Goal: Information Seeking & Learning: Learn about a topic

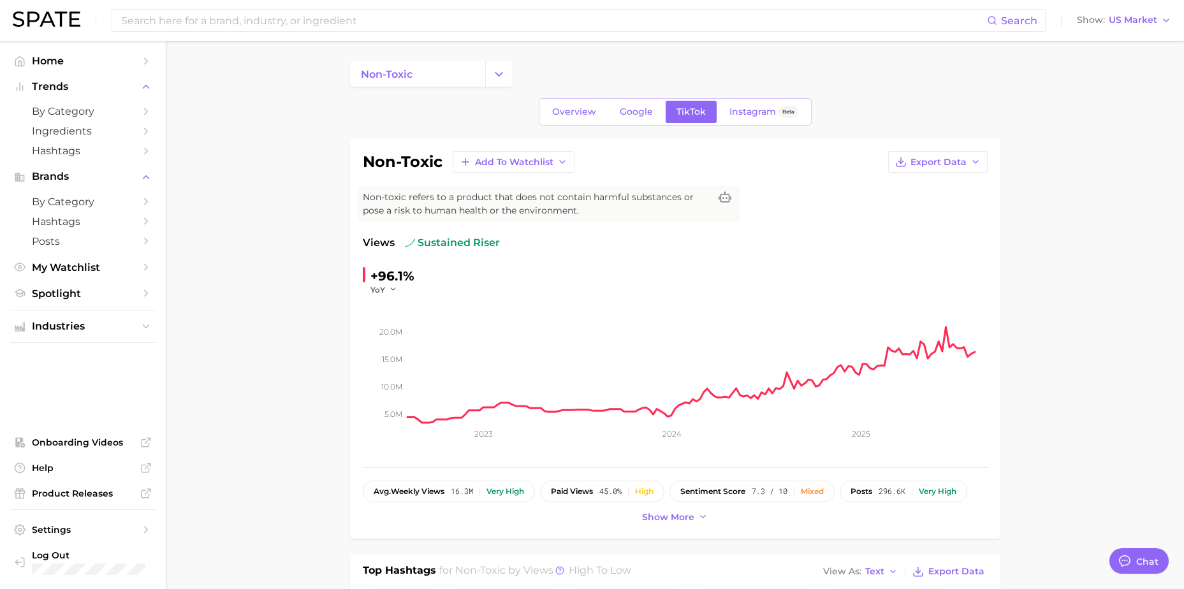
drag, startPoint x: 191, startPoint y: 105, endPoint x: 193, endPoint y: 88, distance: 17.3
click at [228, 24] on input at bounding box center [553, 21] width 867 height 22
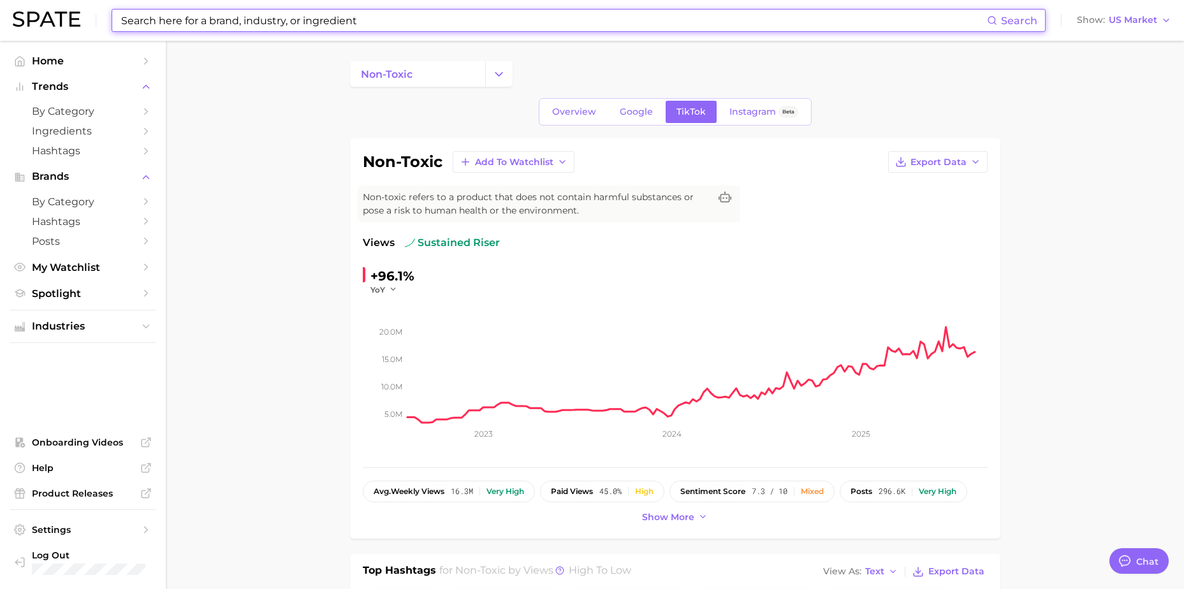
click at [212, 20] on input at bounding box center [553, 21] width 867 height 22
click at [175, 27] on input at bounding box center [553, 21] width 867 height 22
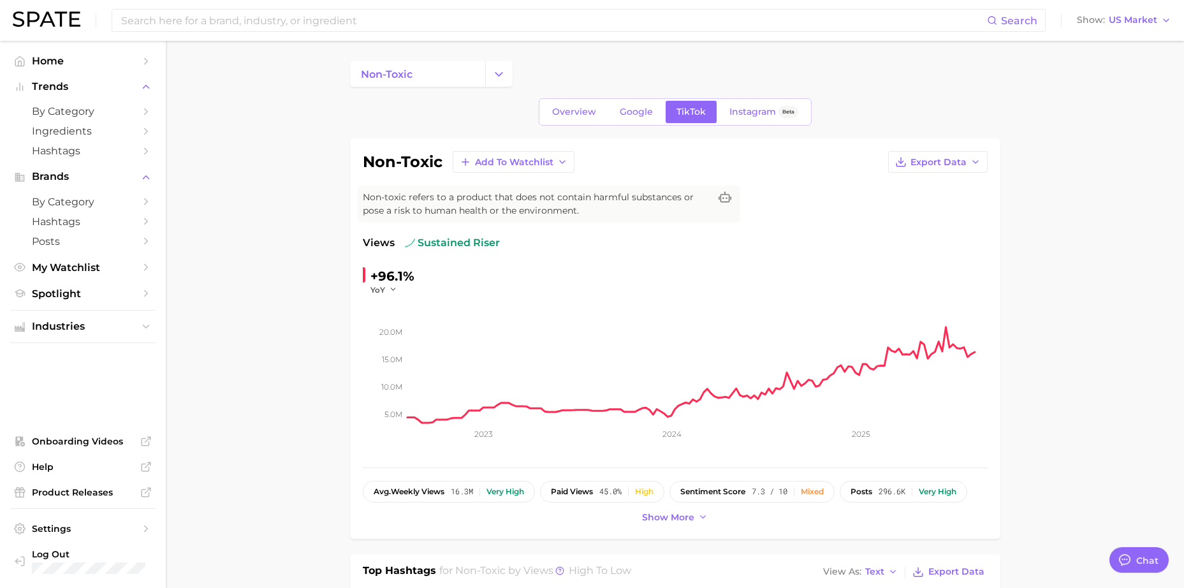
type textarea "x"
click at [259, 29] on input at bounding box center [553, 21] width 867 height 22
click at [368, 14] on input at bounding box center [553, 21] width 867 height 22
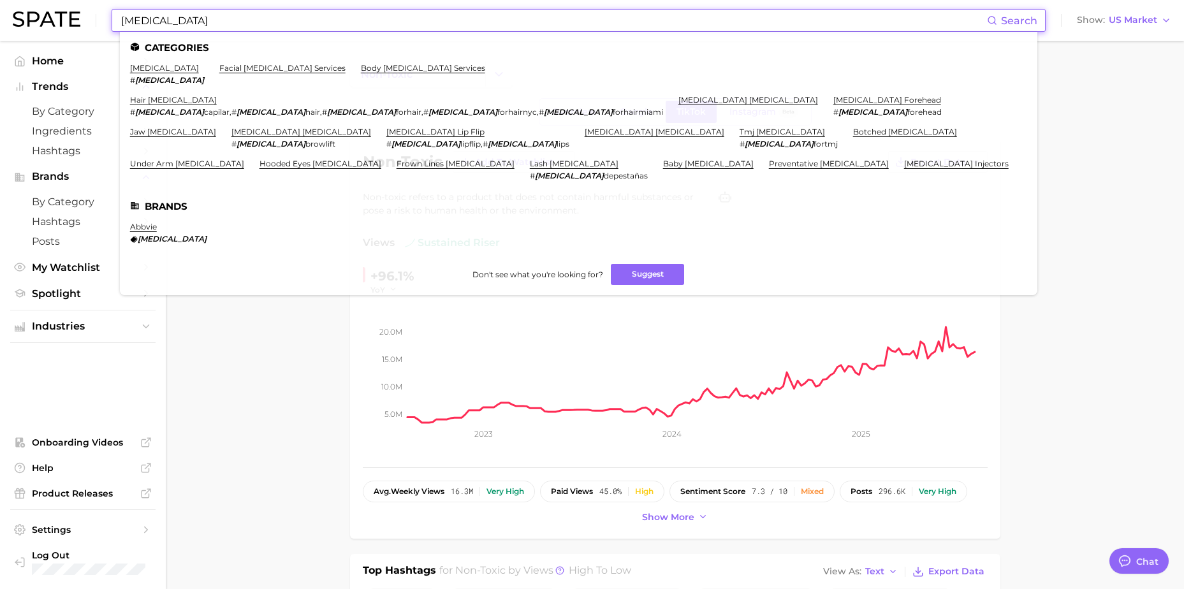
drag, startPoint x: 165, startPoint y: 29, endPoint x: 90, endPoint y: 18, distance: 75.4
click at [90, 18] on div "[MEDICAL_DATA] Search Categories [MEDICAL_DATA] # [MEDICAL_DATA] facial [MEDICA…" at bounding box center [592, 20] width 1159 height 41
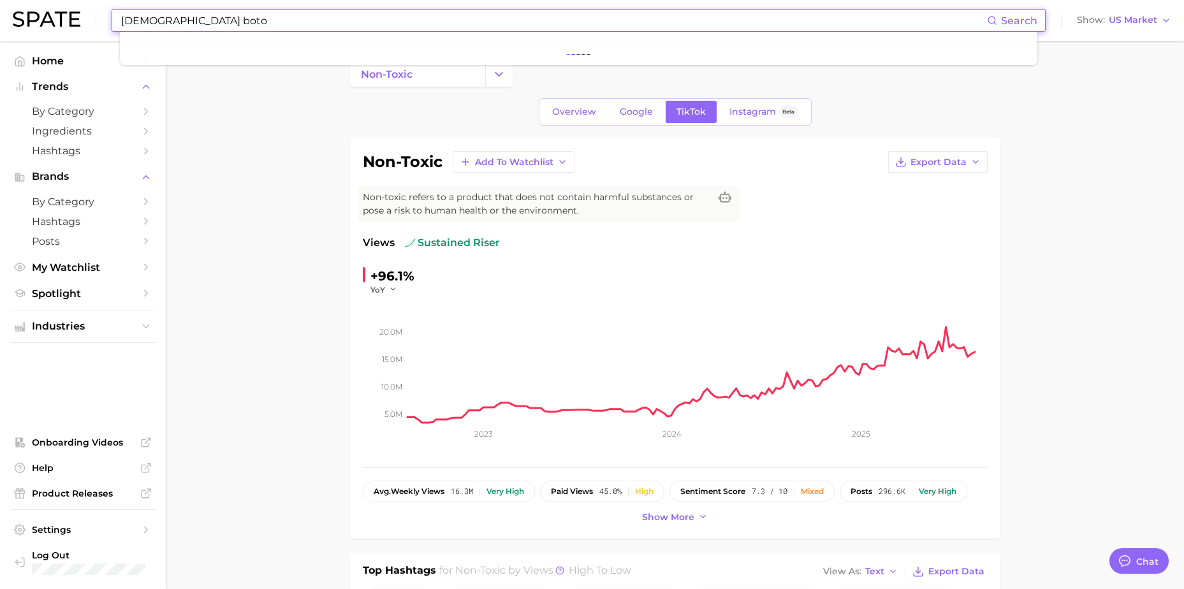
type input "[DEMOGRAPHIC_DATA] [MEDICAL_DATA]"
drag, startPoint x: 256, startPoint y: 21, endPoint x: 114, endPoint y: 9, distance: 142.1
click at [114, 9] on div "[DEMOGRAPHIC_DATA] [MEDICAL_DATA] Search No results for " [DEMOGRAPHIC_DATA] [M…" at bounding box center [579, 20] width 934 height 23
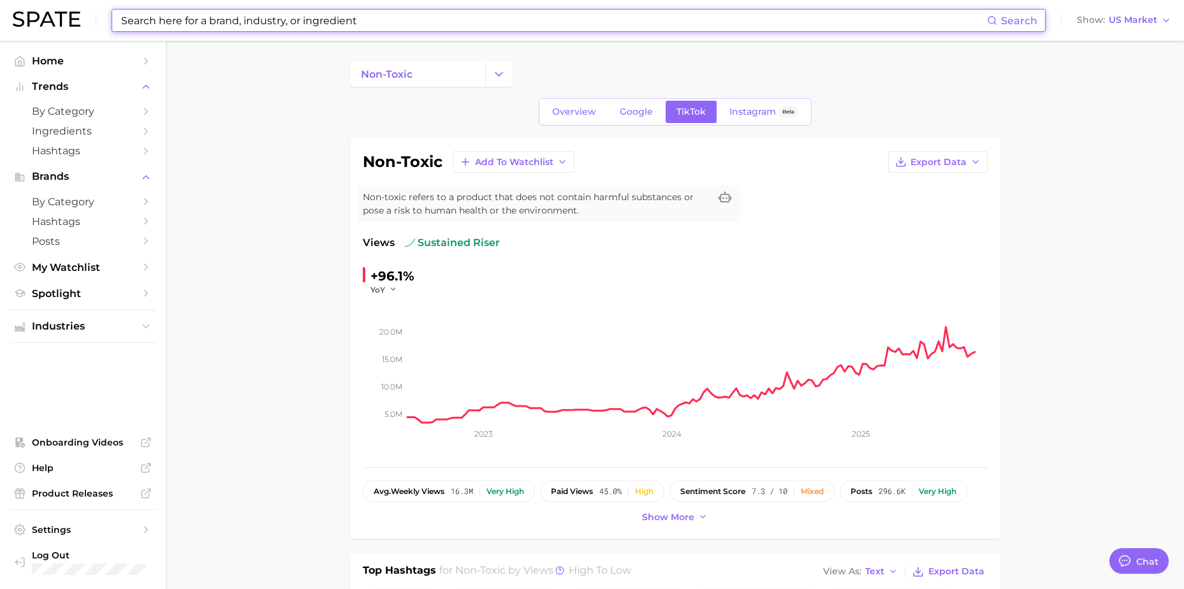
type input "m"
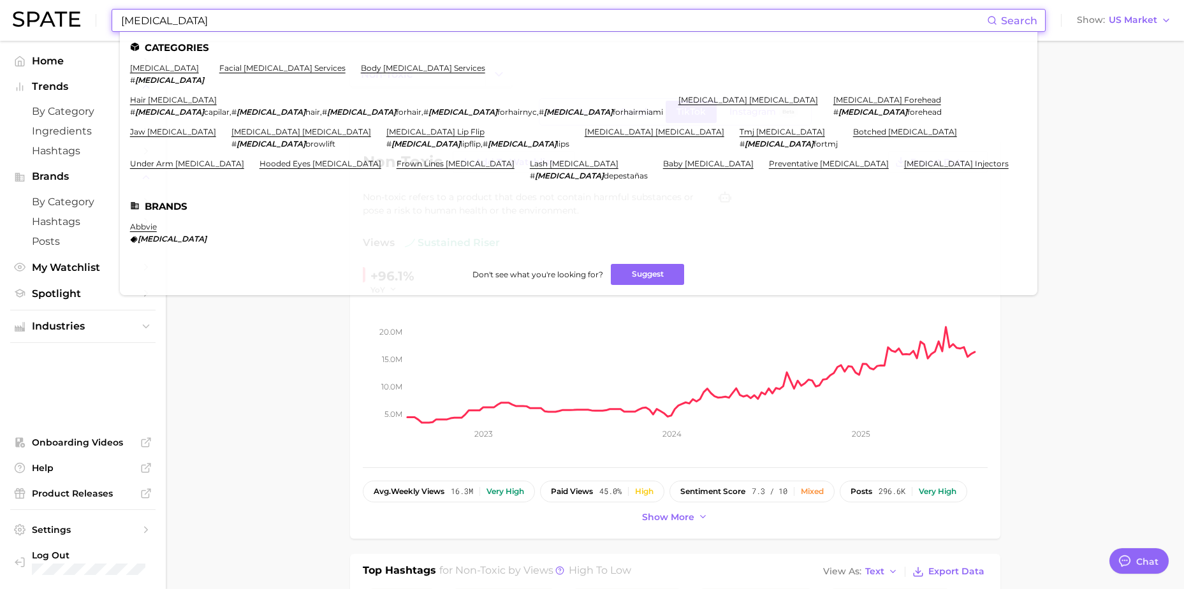
type input "[MEDICAL_DATA]"
click at [145, 73] on li "[MEDICAL_DATA] # [MEDICAL_DATA]" at bounding box center [167, 74] width 74 height 22
click at [139, 68] on link "[MEDICAL_DATA]" at bounding box center [164, 68] width 69 height 10
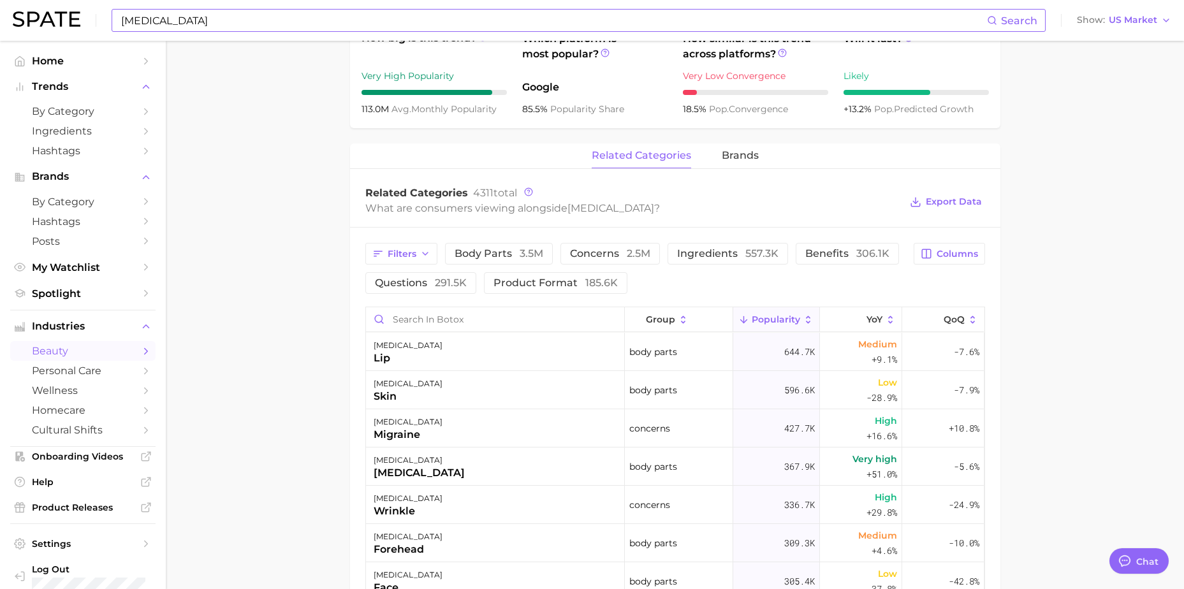
drag, startPoint x: 303, startPoint y: 226, endPoint x: 302, endPoint y: 290, distance: 64.4
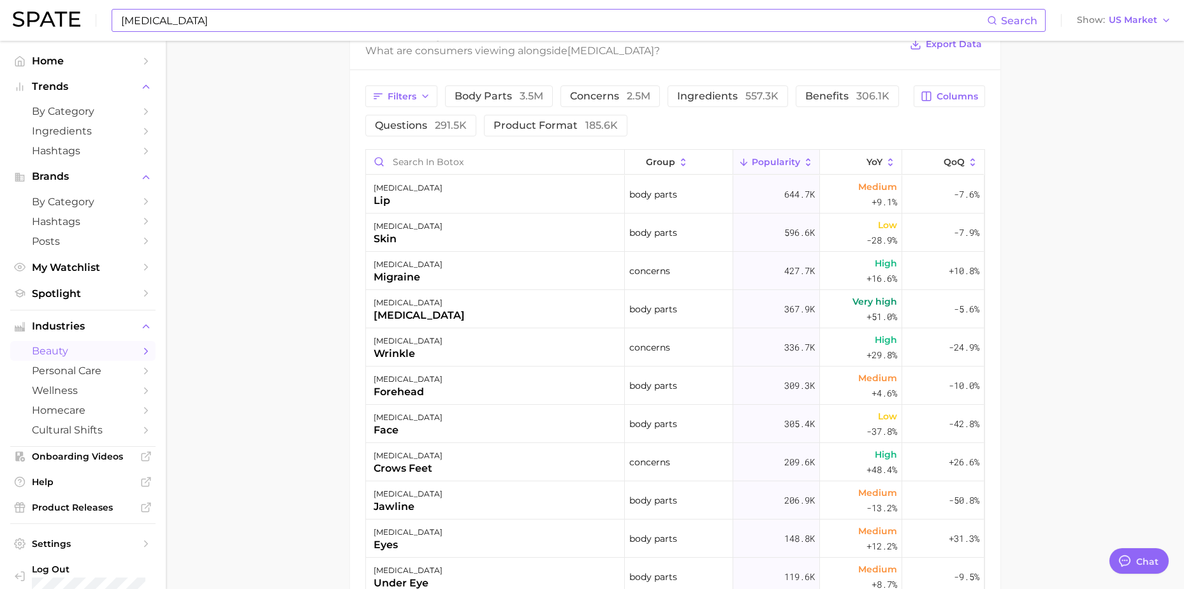
scroll to position [661, 0]
click at [765, 165] on span "Popularity" at bounding box center [776, 161] width 48 height 10
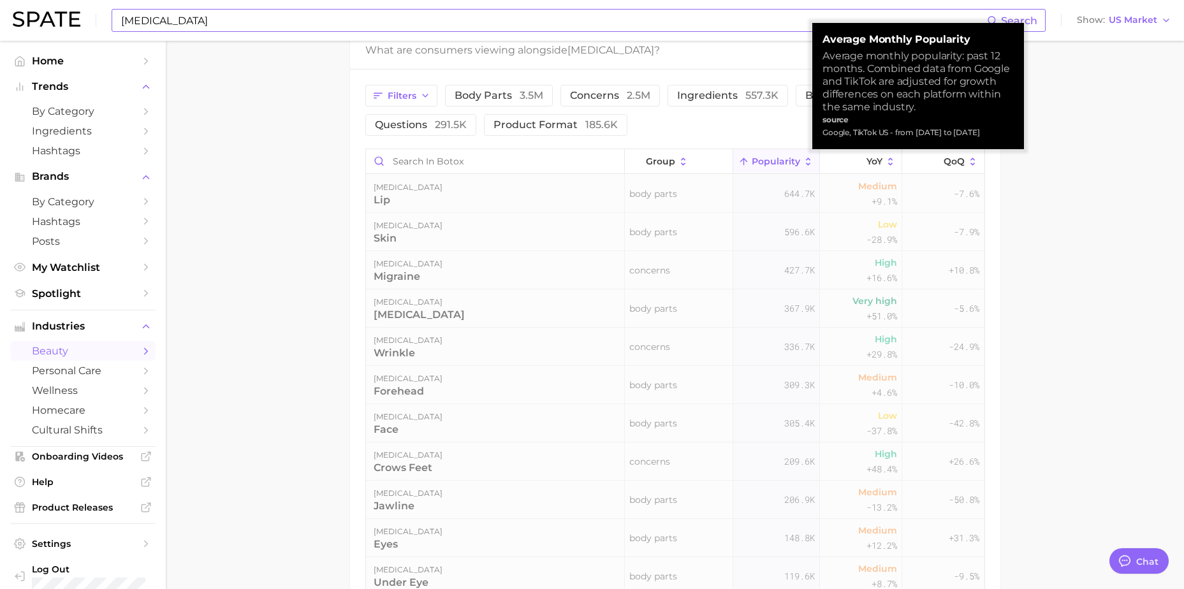
click at [769, 164] on span "Popularity" at bounding box center [776, 161] width 48 height 10
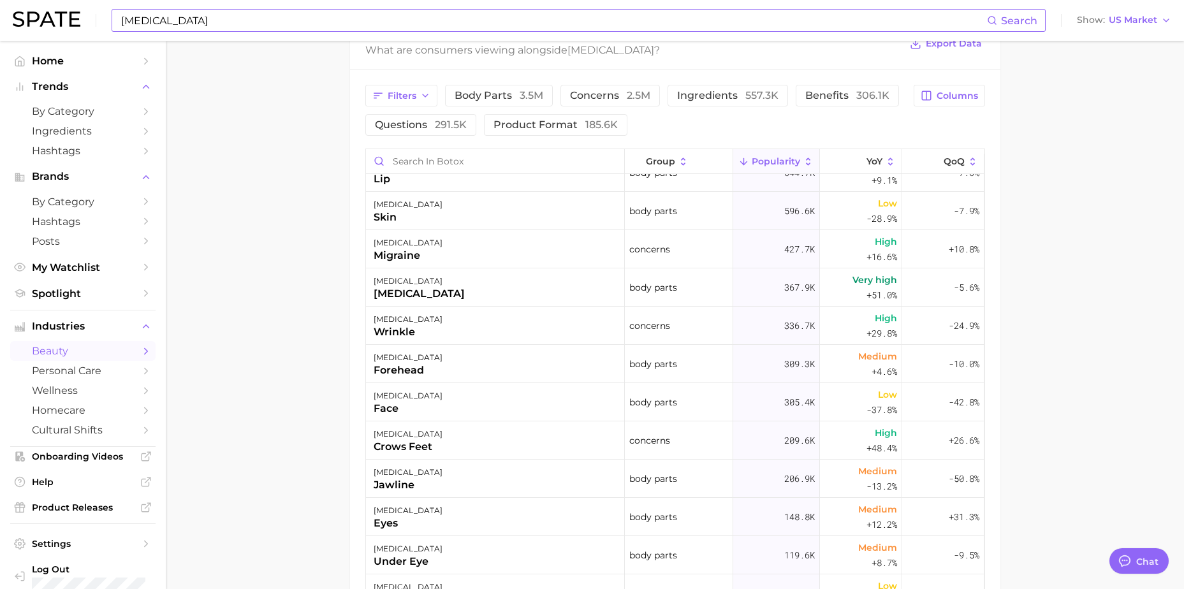
scroll to position [0, 0]
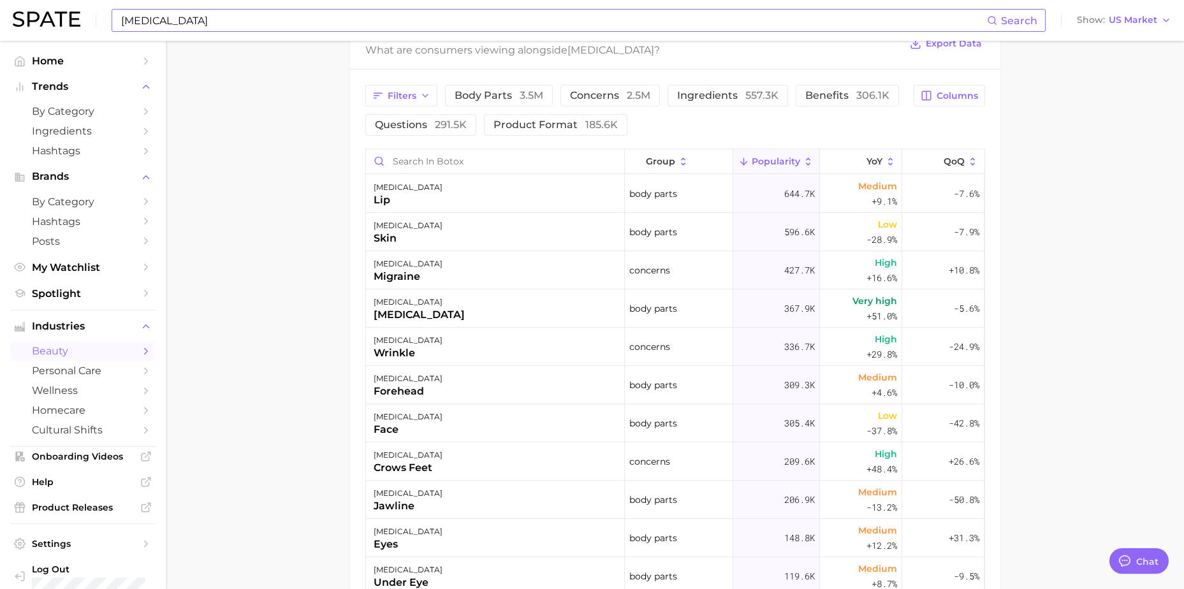
click at [315, 193] on main "1. skincare 2. face services 3. facial [MEDICAL_DATA] services 4. [MEDICAL_DATA…" at bounding box center [675, 98] width 1019 height 1438
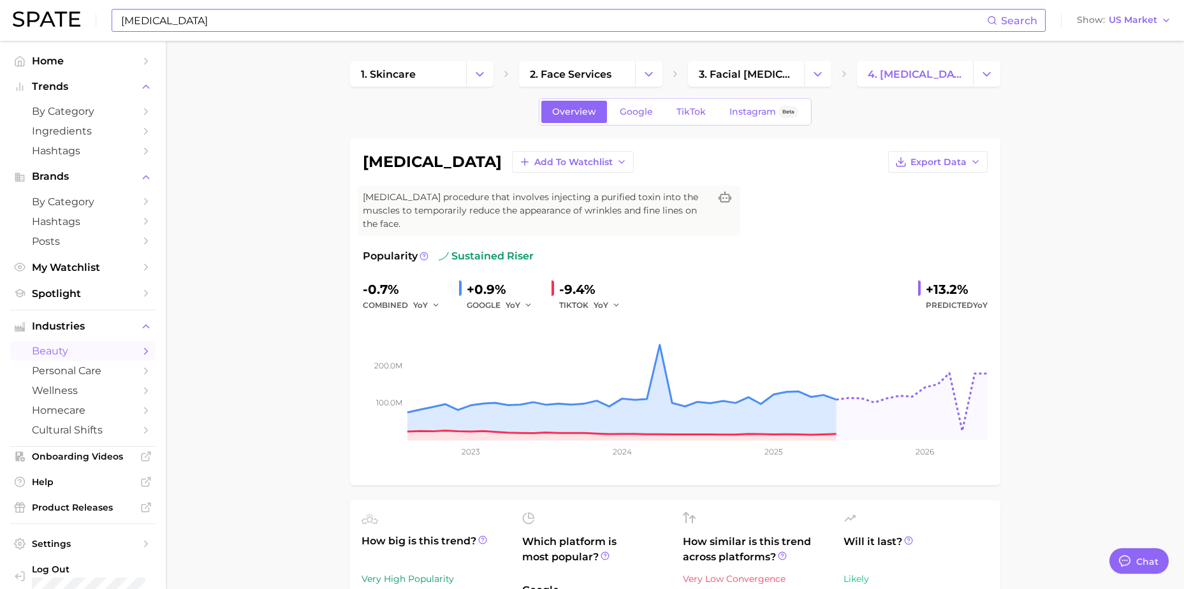
drag, startPoint x: 1136, startPoint y: 176, endPoint x: 1122, endPoint y: 94, distance: 83.5
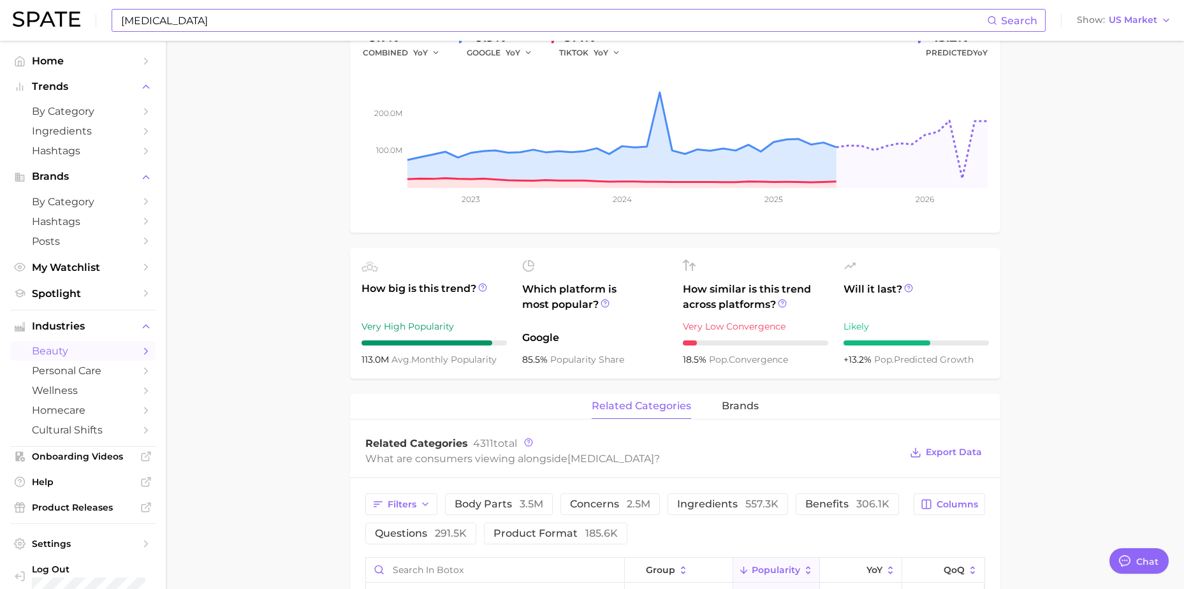
drag, startPoint x: 1131, startPoint y: 119, endPoint x: 1132, endPoint y: 195, distance: 76.5
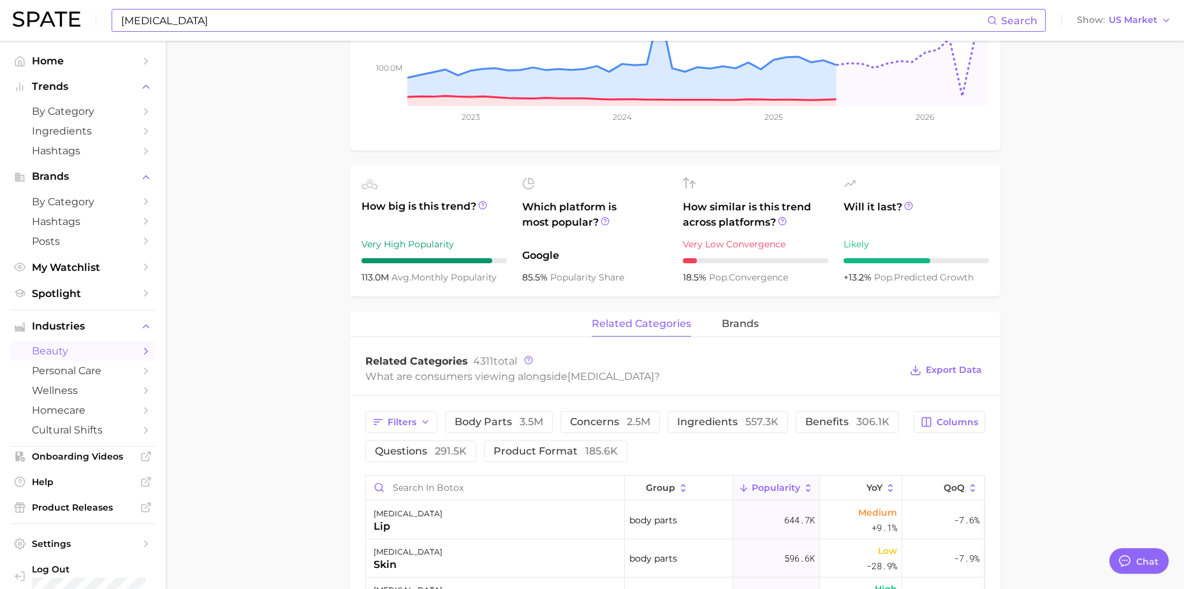
drag, startPoint x: 1133, startPoint y: 182, endPoint x: 1136, endPoint y: 238, distance: 56.2
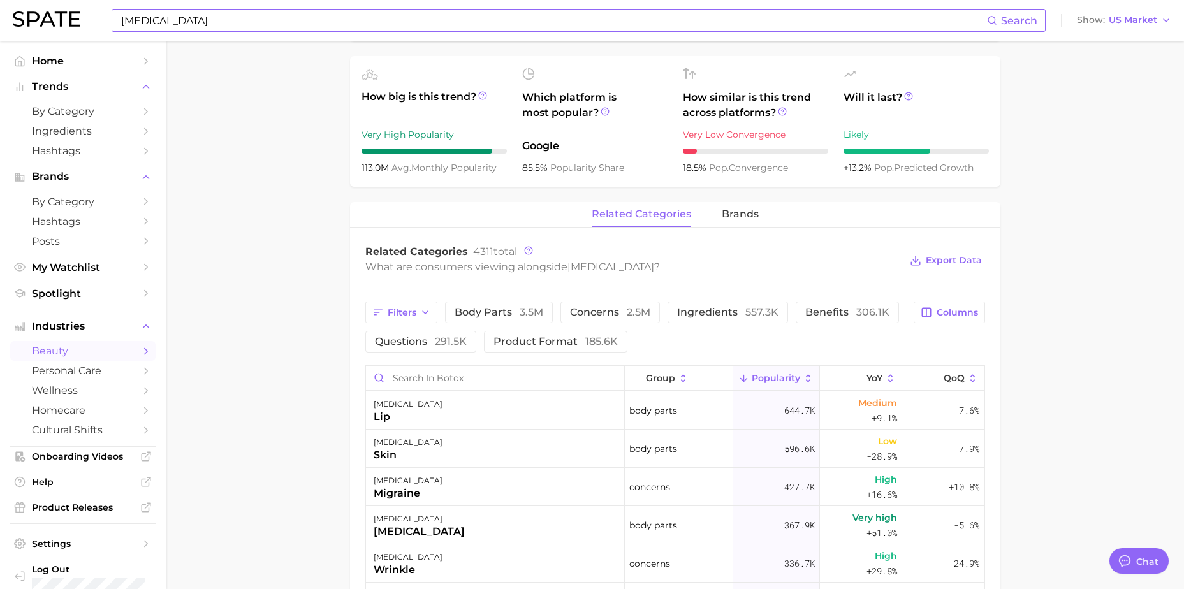
drag, startPoint x: 1137, startPoint y: 221, endPoint x: 1137, endPoint y: 260, distance: 39.5
drag, startPoint x: 1135, startPoint y: 242, endPoint x: 1140, endPoint y: 249, distance: 8.9
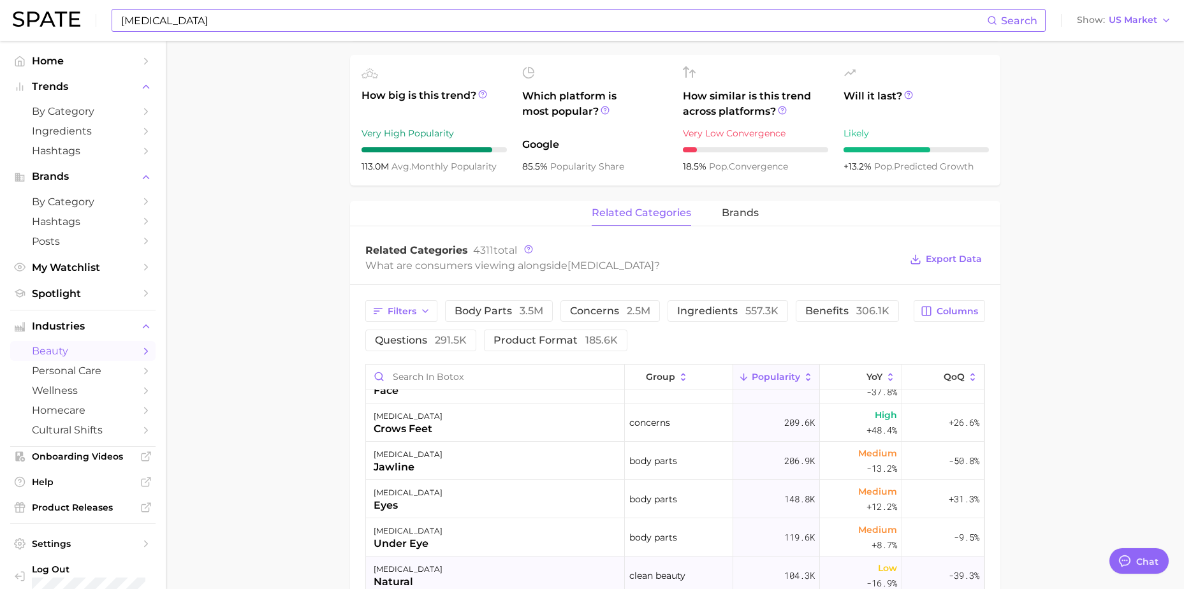
scroll to position [255, 0]
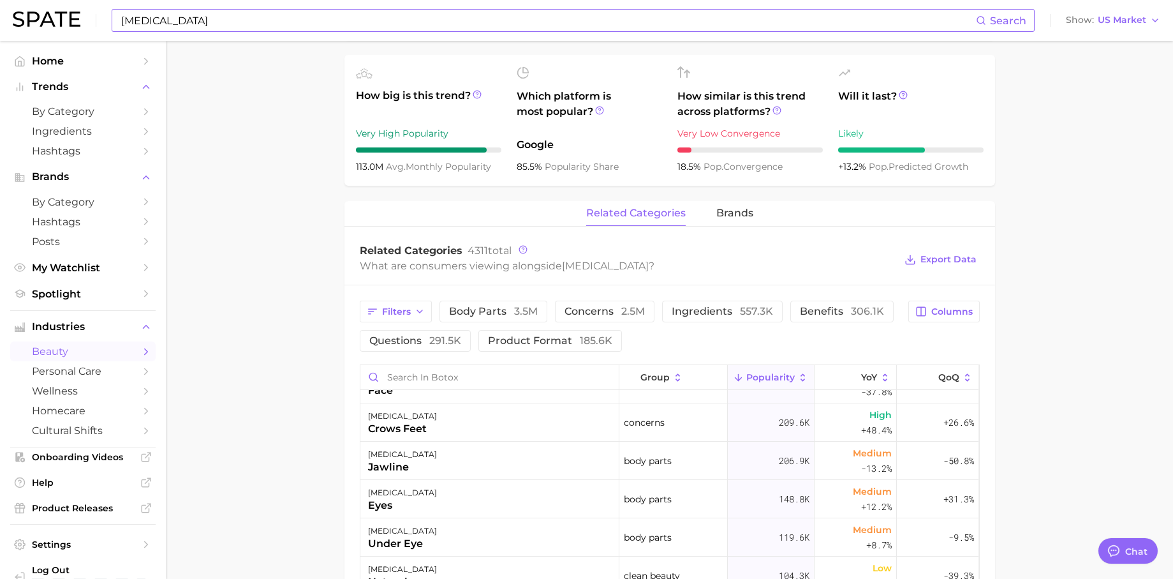
type textarea "x"
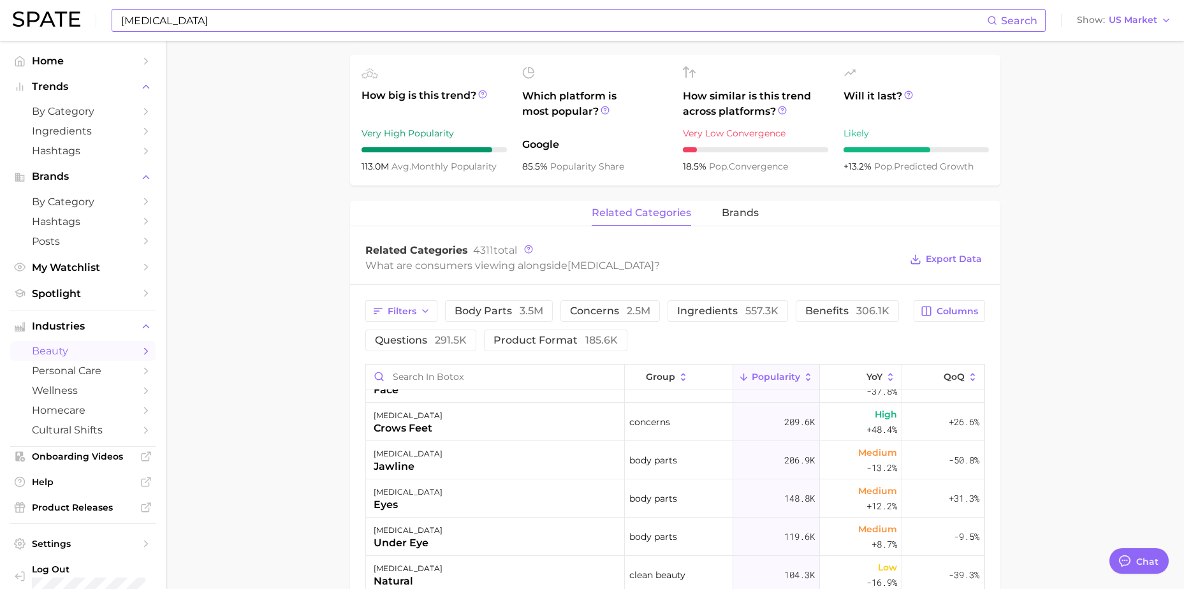
click at [318, 122] on main "1. skincare 2. face services 3. facial [MEDICAL_DATA] services 4. [MEDICAL_DATA…" at bounding box center [675, 314] width 1019 height 1438
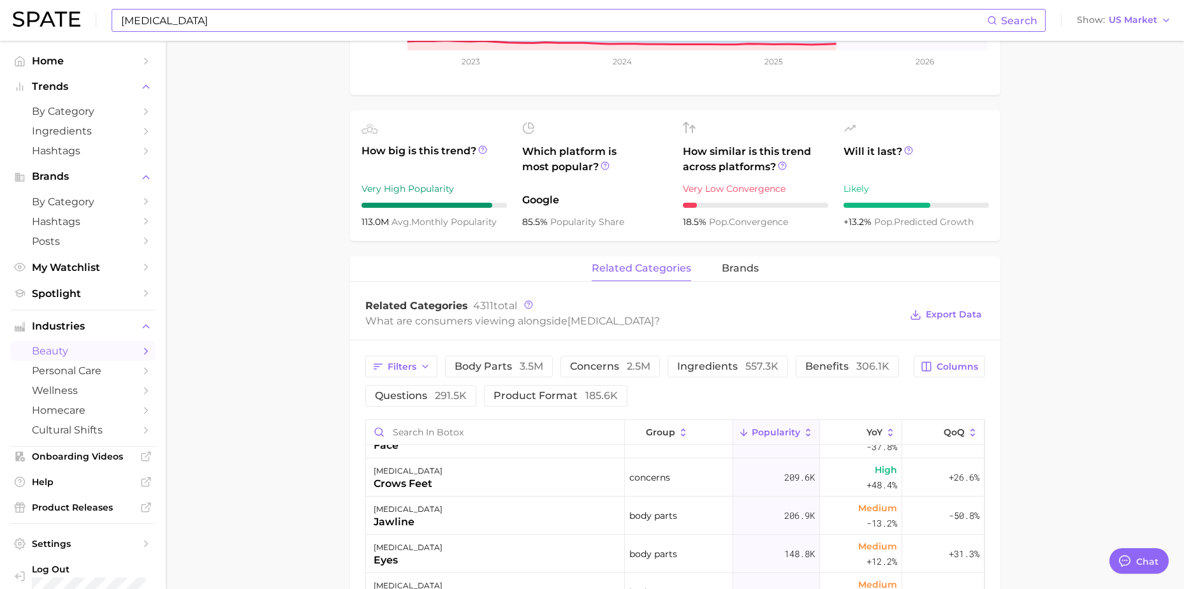
scroll to position [108, 0]
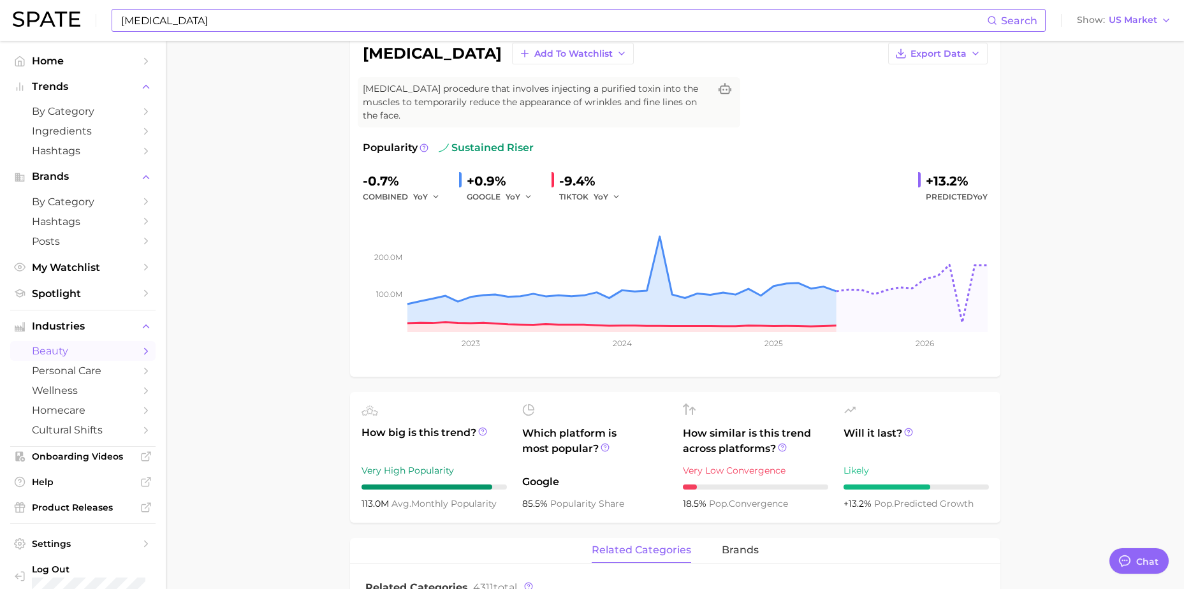
drag, startPoint x: 295, startPoint y: 262, endPoint x: 296, endPoint y: 173, distance: 89.3
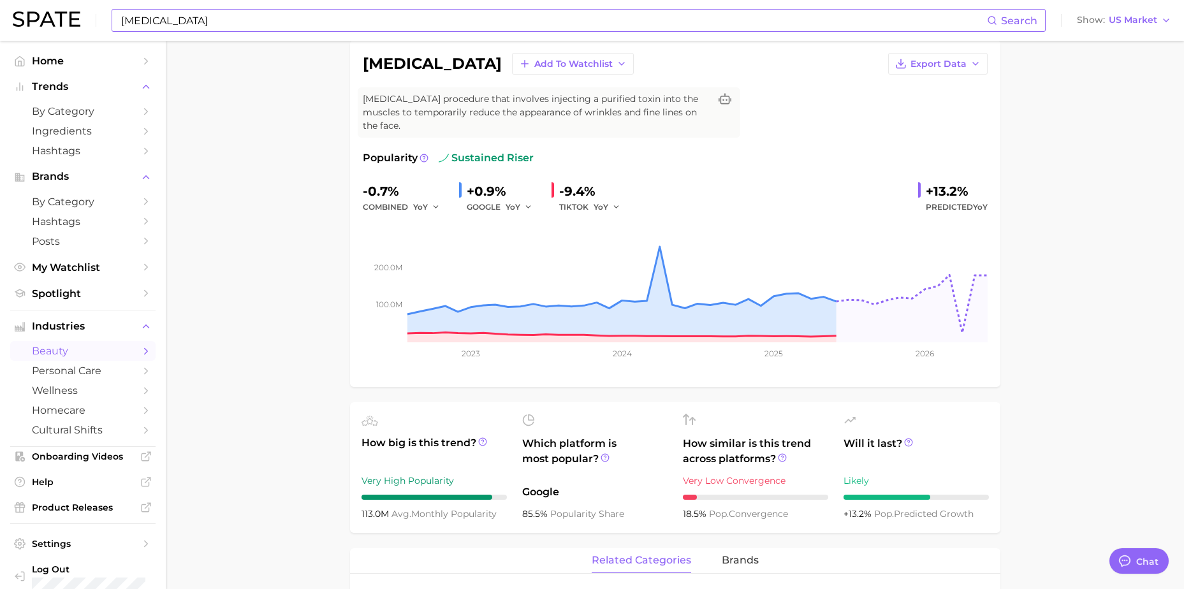
scroll to position [0, 0]
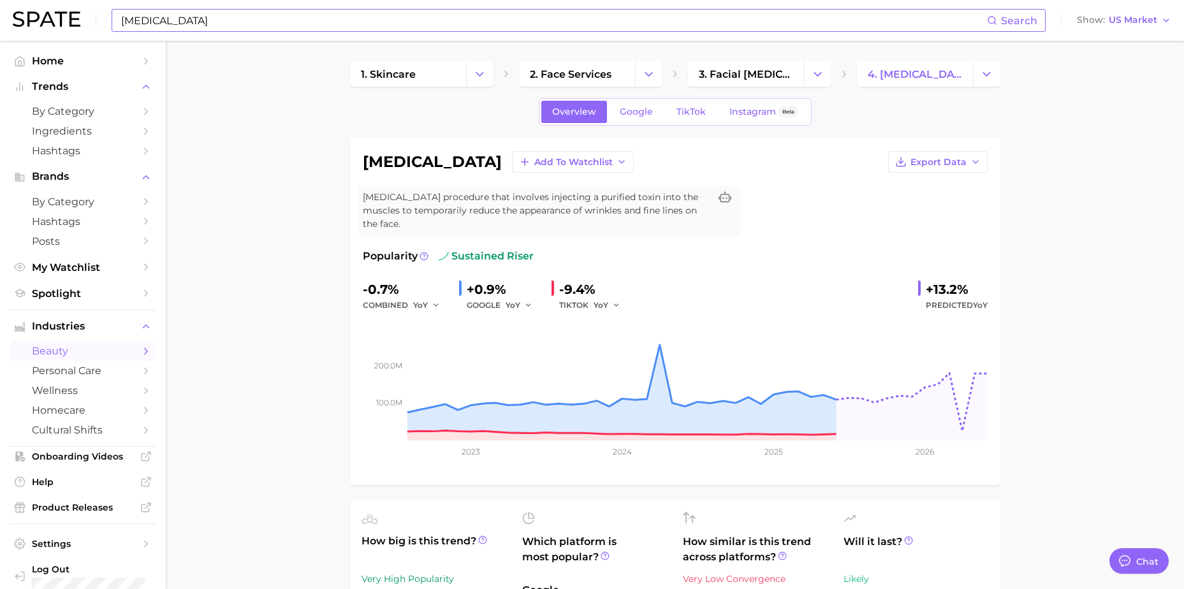
drag, startPoint x: 272, startPoint y: 297, endPoint x: 297, endPoint y: 117, distance: 180.9
